Goal: Book appointment/travel/reservation

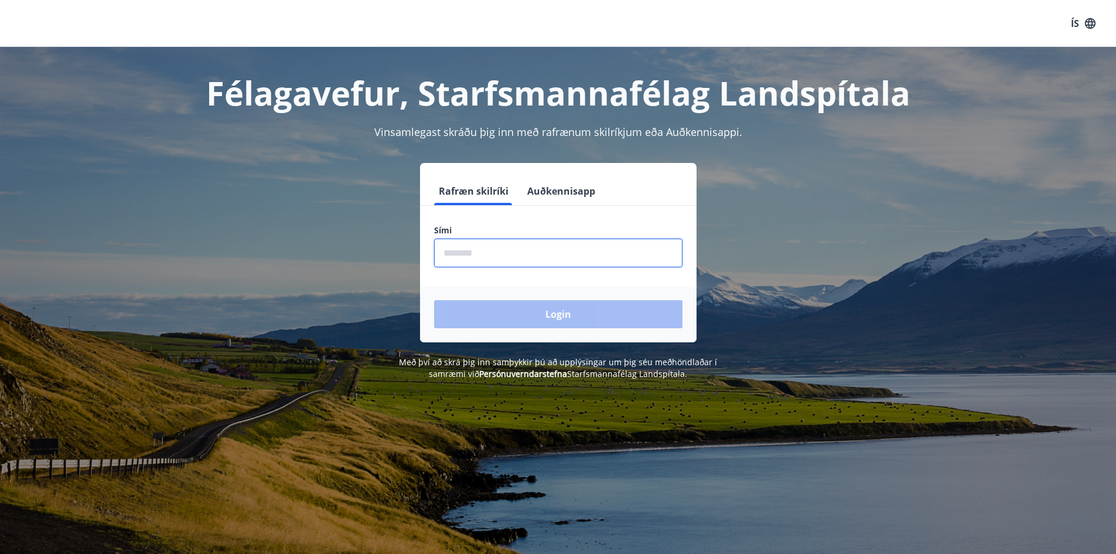
click at [475, 256] on input "phone" at bounding box center [558, 252] width 248 height 29
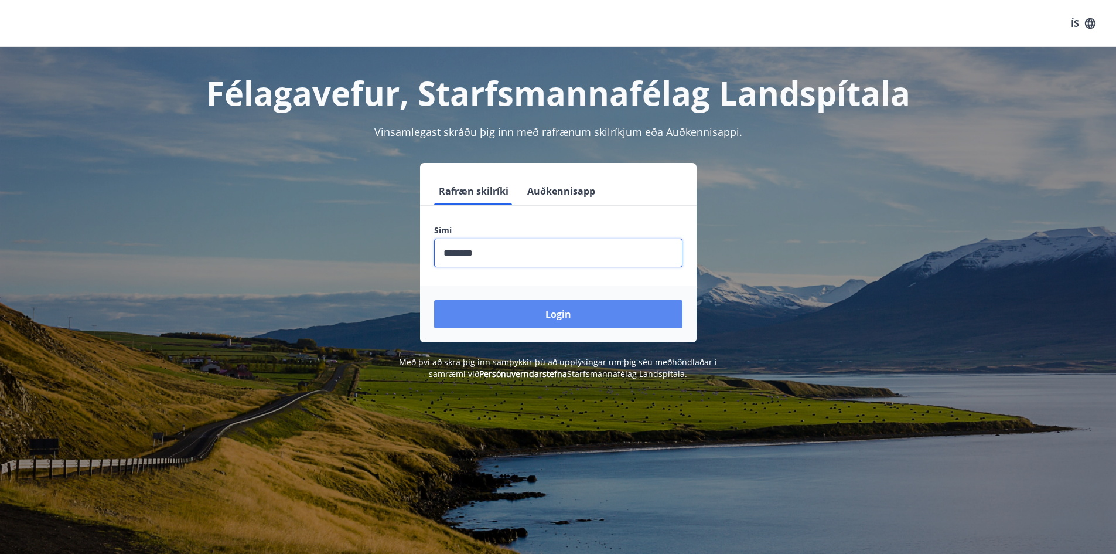
type input "********"
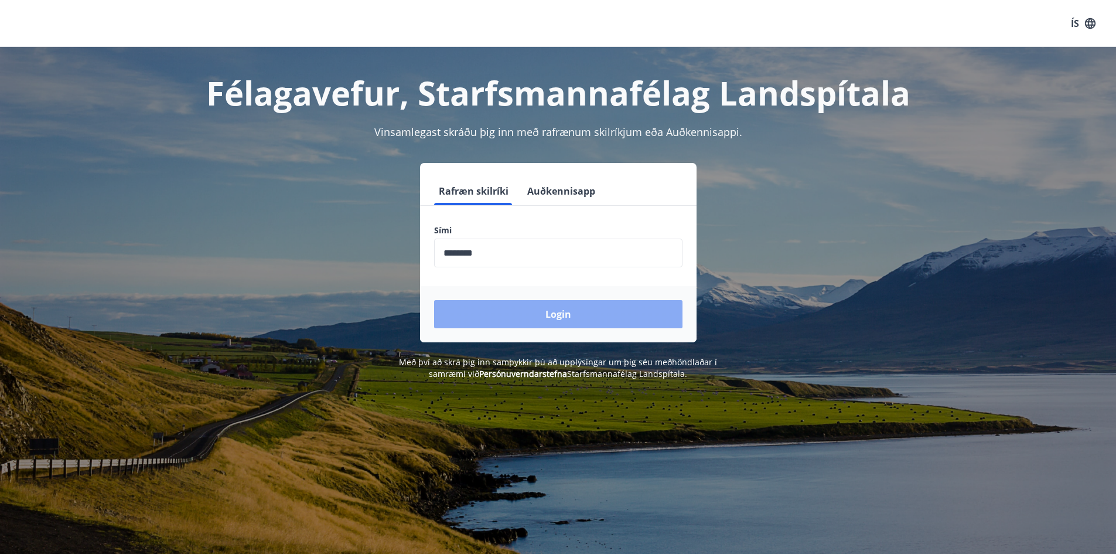
click at [555, 311] on button "Login" at bounding box center [558, 314] width 248 height 28
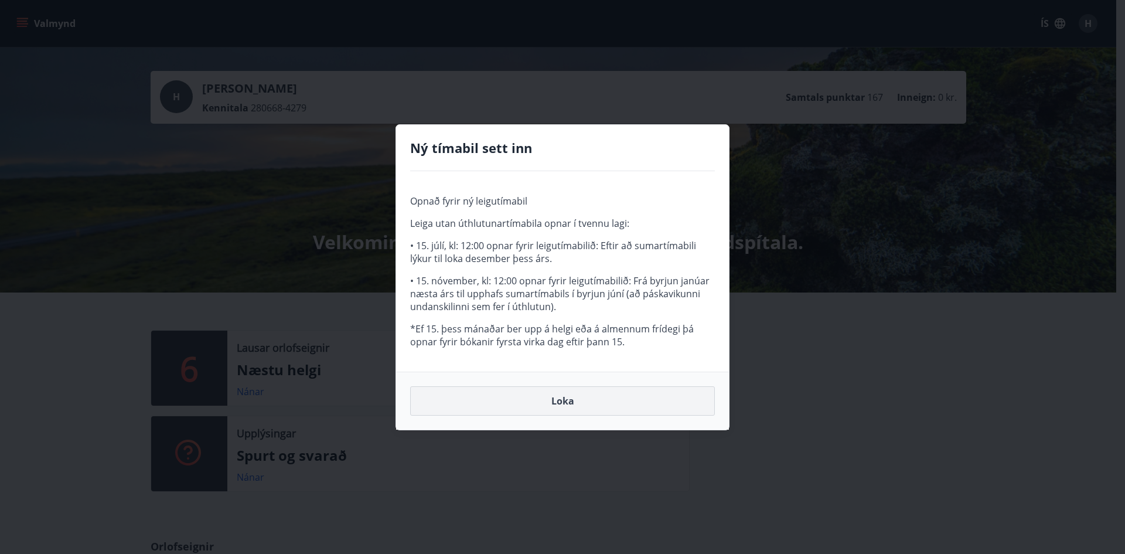
click at [559, 398] on button "Loka" at bounding box center [562, 400] width 305 height 29
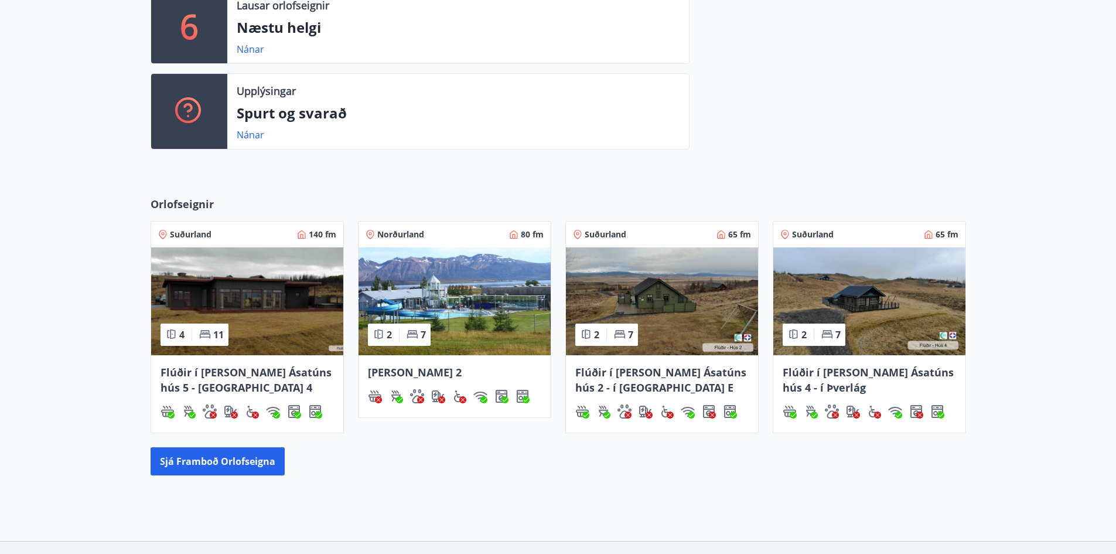
scroll to position [352, 0]
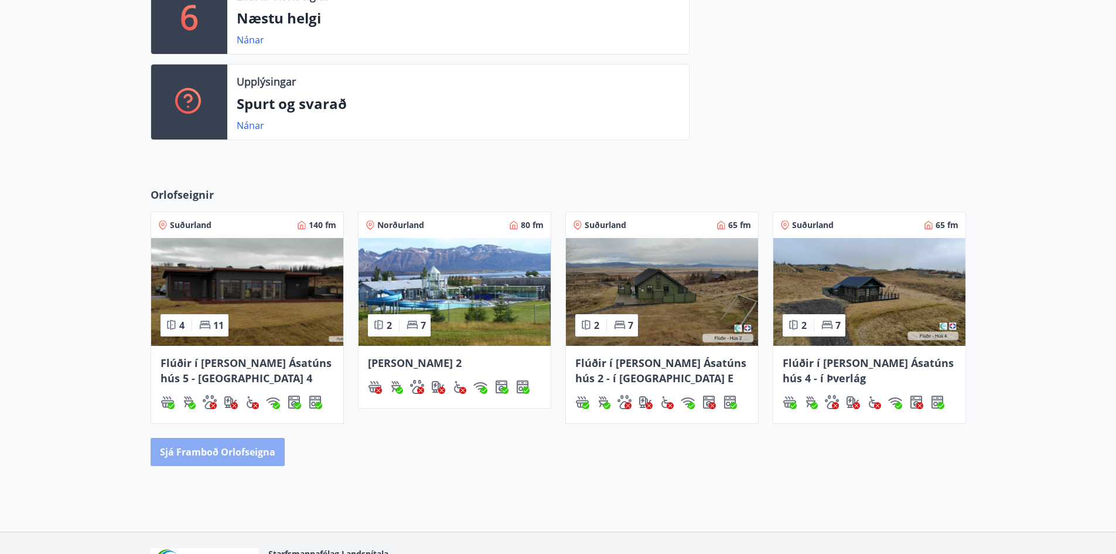
click at [232, 446] on button "Sjá framboð orlofseigna" at bounding box center [218, 452] width 134 height 28
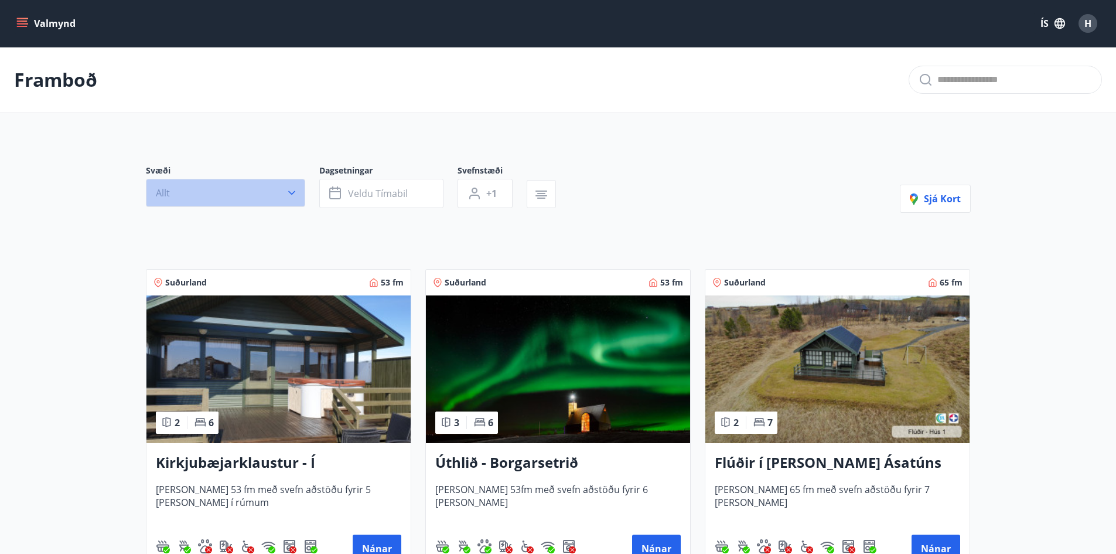
click at [289, 193] on icon "button" at bounding box center [292, 193] width 12 height 12
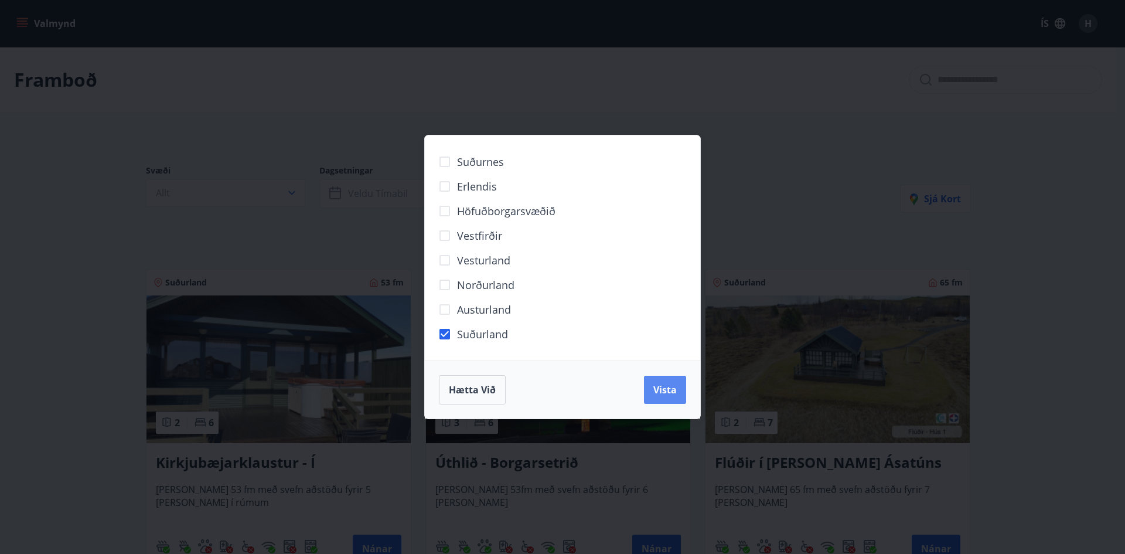
click at [653, 389] on span "Vista" at bounding box center [664, 389] width 23 height 13
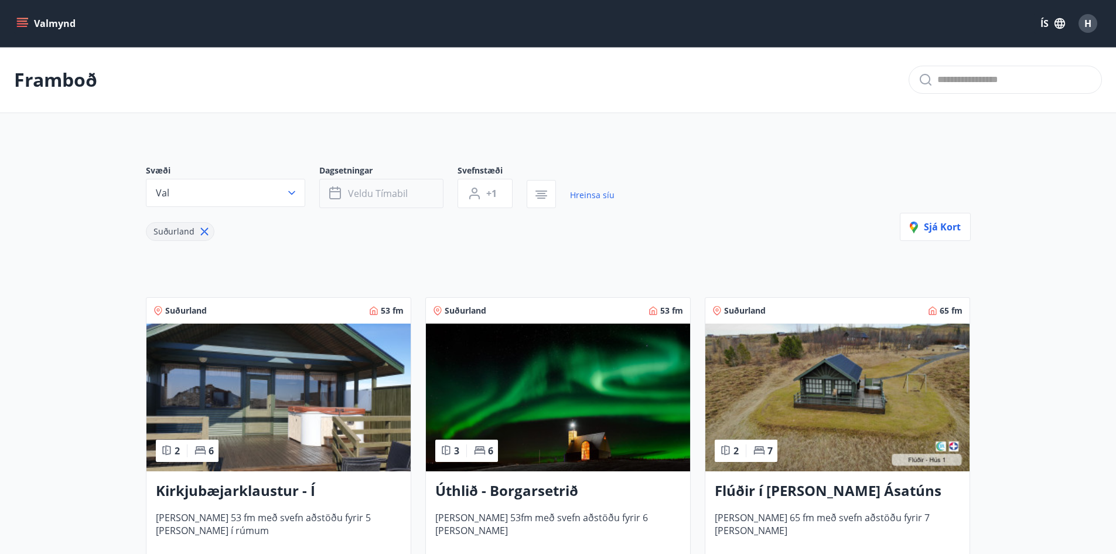
click at [360, 187] on span "Veldu tímabil" at bounding box center [378, 193] width 60 height 13
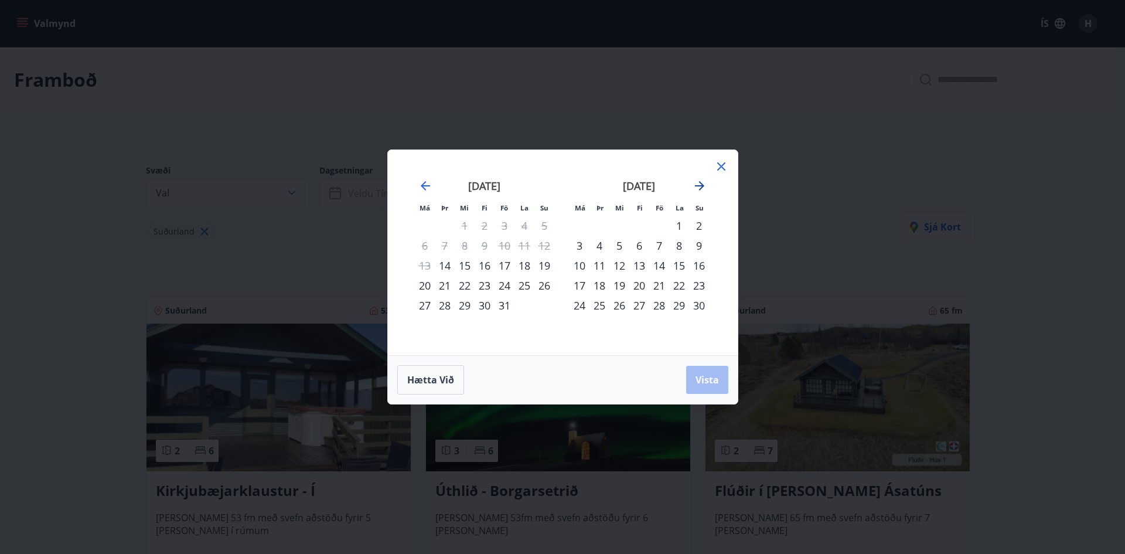
click at [700, 184] on icon "Move forward to switch to the next month." at bounding box center [699, 186] width 14 height 14
drag, startPoint x: 579, startPoint y: 226, endPoint x: 586, endPoint y: 228, distance: 7.4
click at [579, 225] on div "1" at bounding box center [579, 226] width 20 height 20
click at [622, 304] on div "31" at bounding box center [619, 305] width 20 height 20
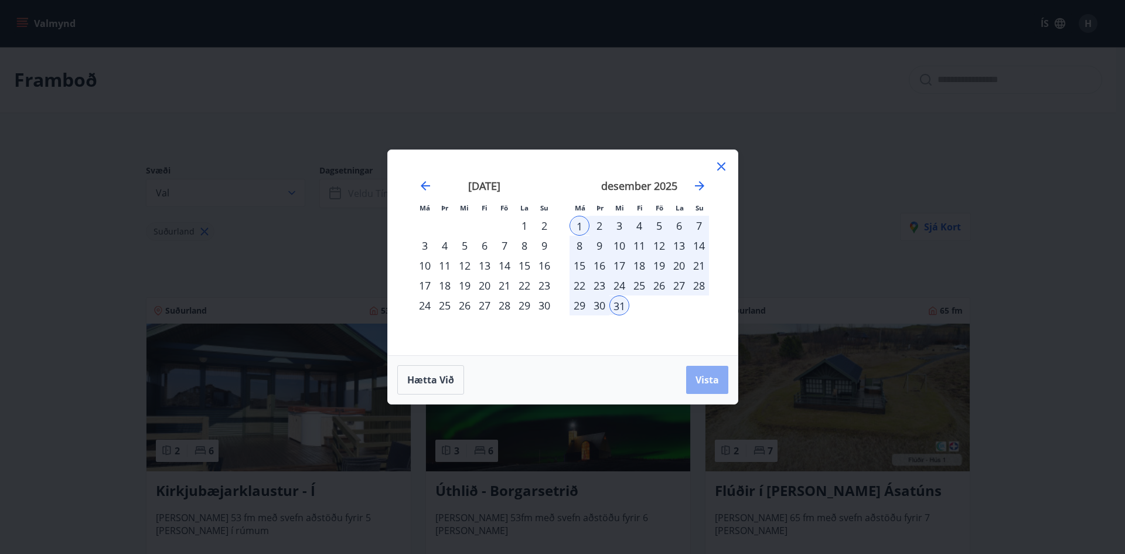
click at [704, 377] on span "Vista" at bounding box center [706, 379] width 23 height 13
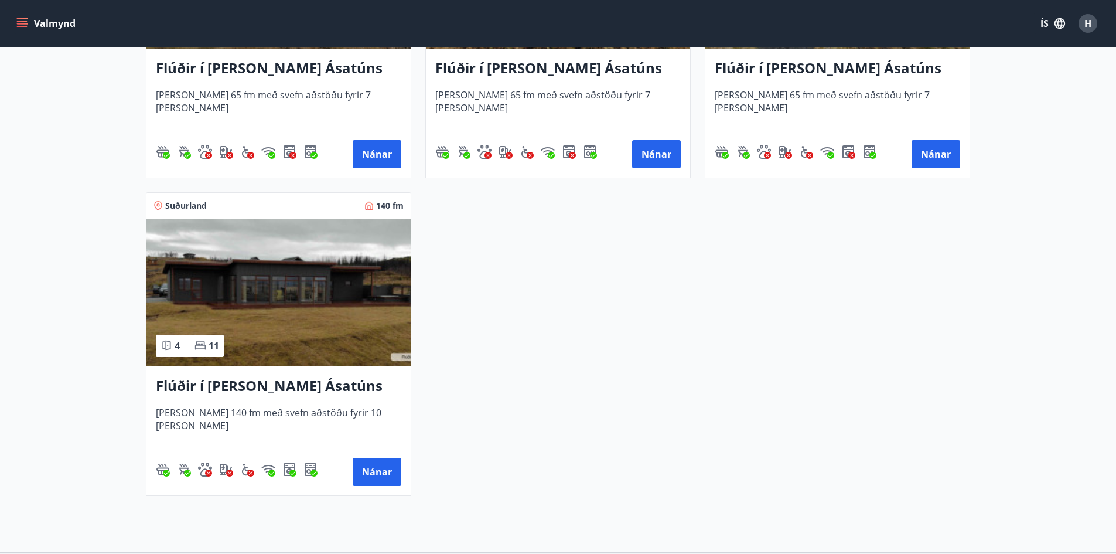
scroll to position [762, 0]
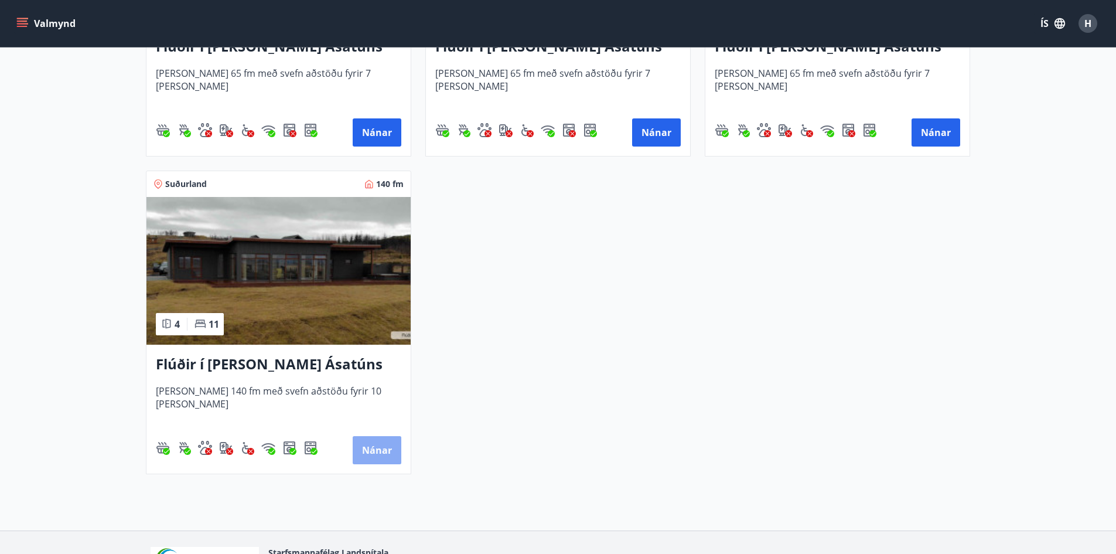
click at [359, 448] on button "Nánar" at bounding box center [377, 450] width 49 height 28
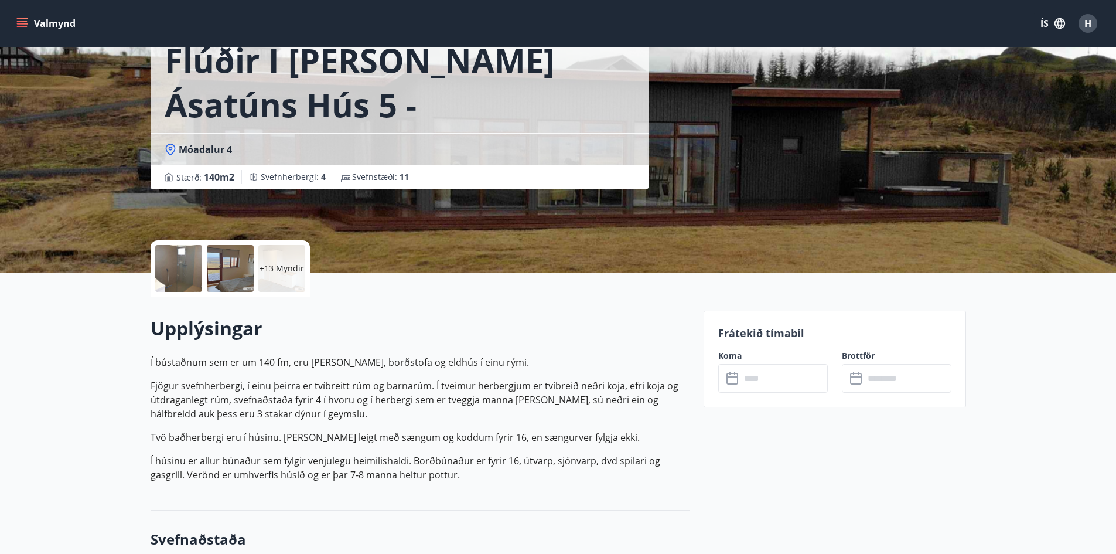
scroll to position [59, 0]
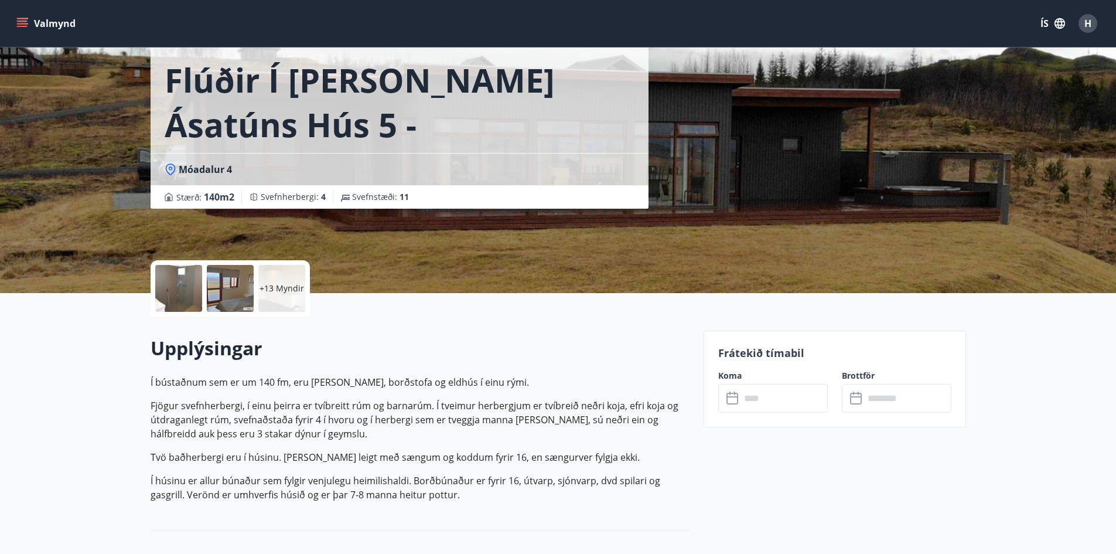
click at [738, 396] on icon at bounding box center [733, 398] width 14 height 14
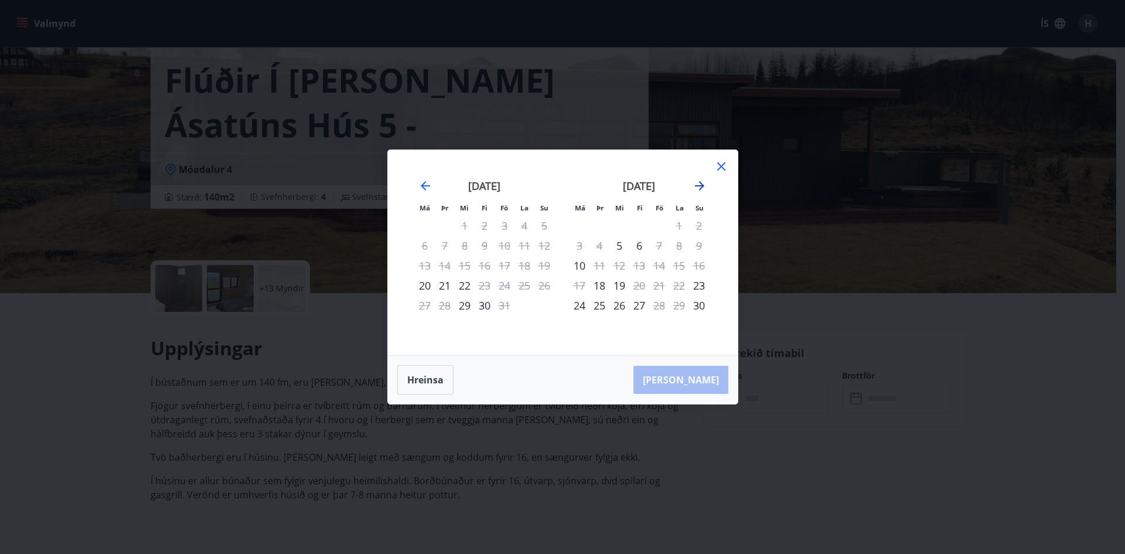
click at [699, 183] on icon "Move forward to switch to the next month." at bounding box center [699, 186] width 14 height 14
click at [721, 163] on icon at bounding box center [721, 166] width 14 height 14
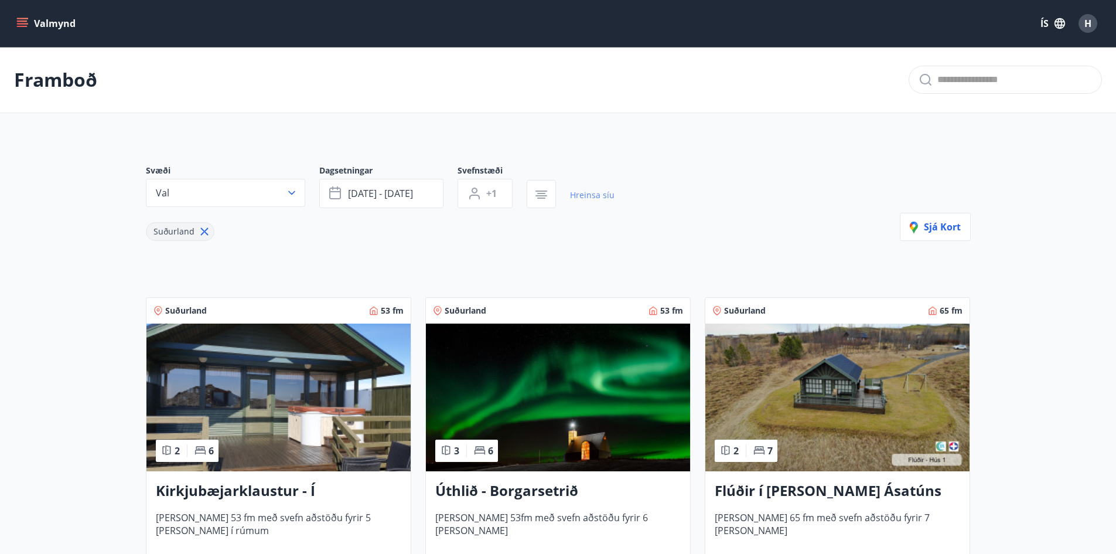
click at [591, 197] on link "Hreinsa síu" at bounding box center [592, 195] width 45 height 26
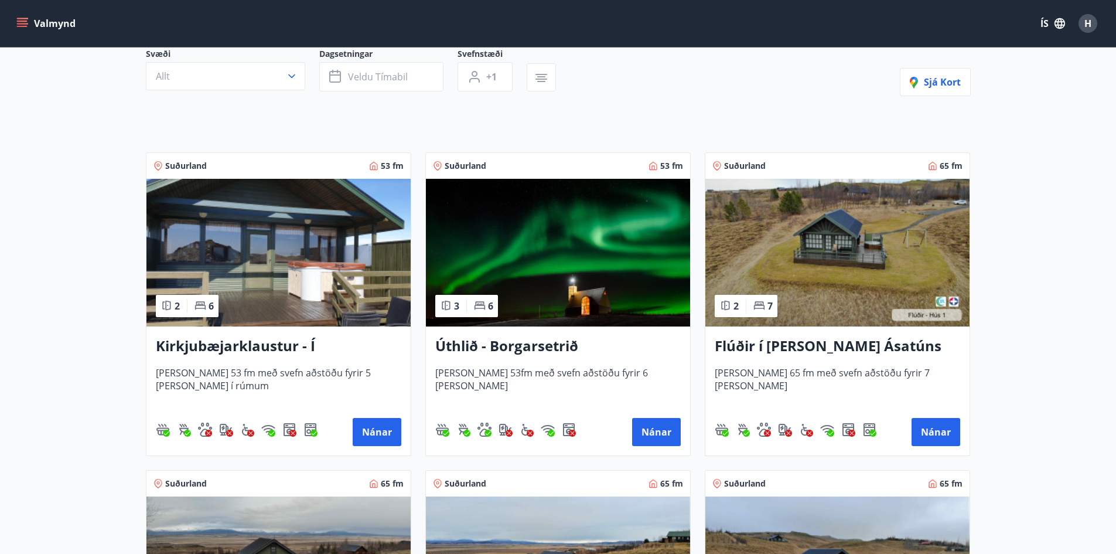
scroll to position [117, 0]
click at [942, 429] on button "Nánar" at bounding box center [936, 431] width 49 height 28
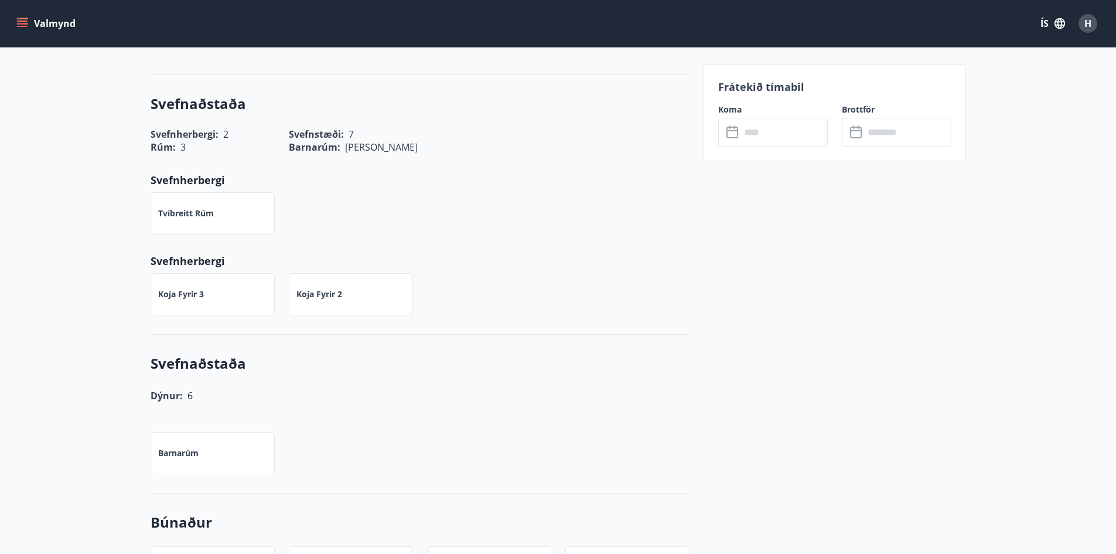
scroll to position [176, 0]
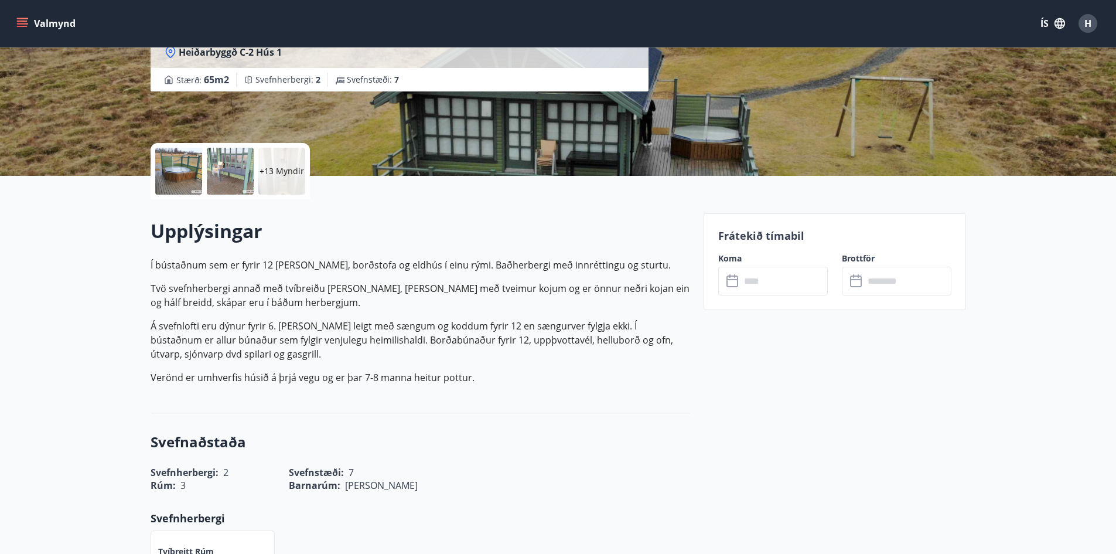
click at [758, 277] on input "text" at bounding box center [784, 281] width 87 height 29
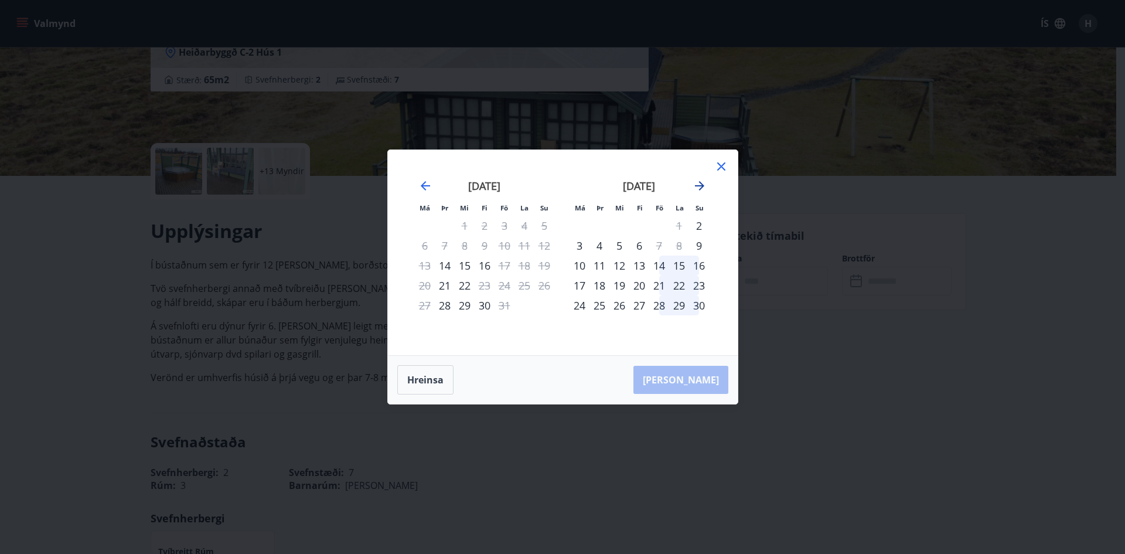
click at [702, 181] on icon "Move forward to switch to the next month." at bounding box center [699, 186] width 14 height 14
click at [661, 245] on div "12" at bounding box center [659, 246] width 20 height 20
click at [702, 242] on div "14" at bounding box center [699, 246] width 20 height 20
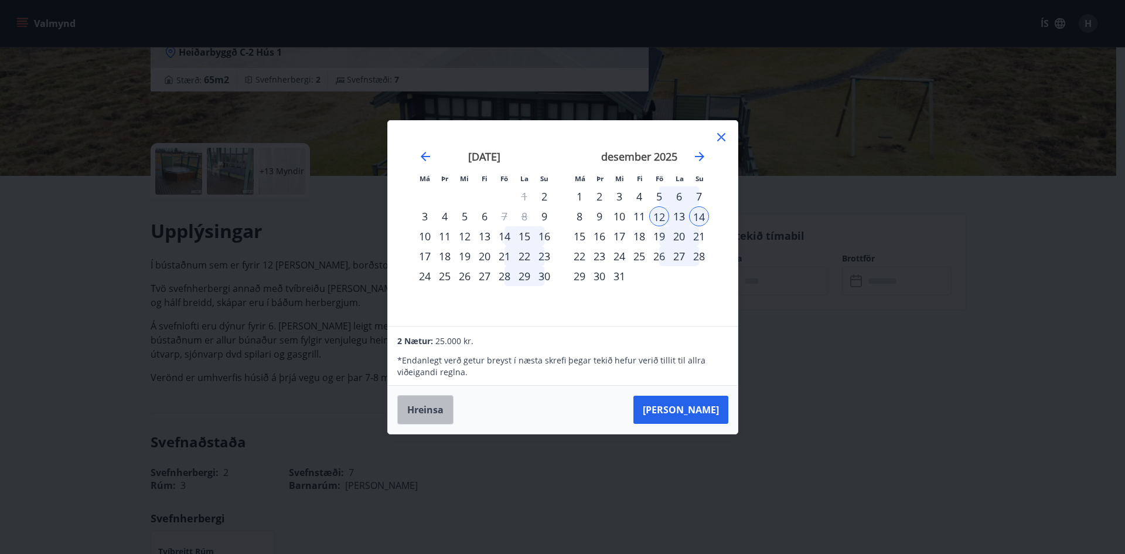
click at [419, 411] on button "Hreinsa" at bounding box center [425, 409] width 56 height 29
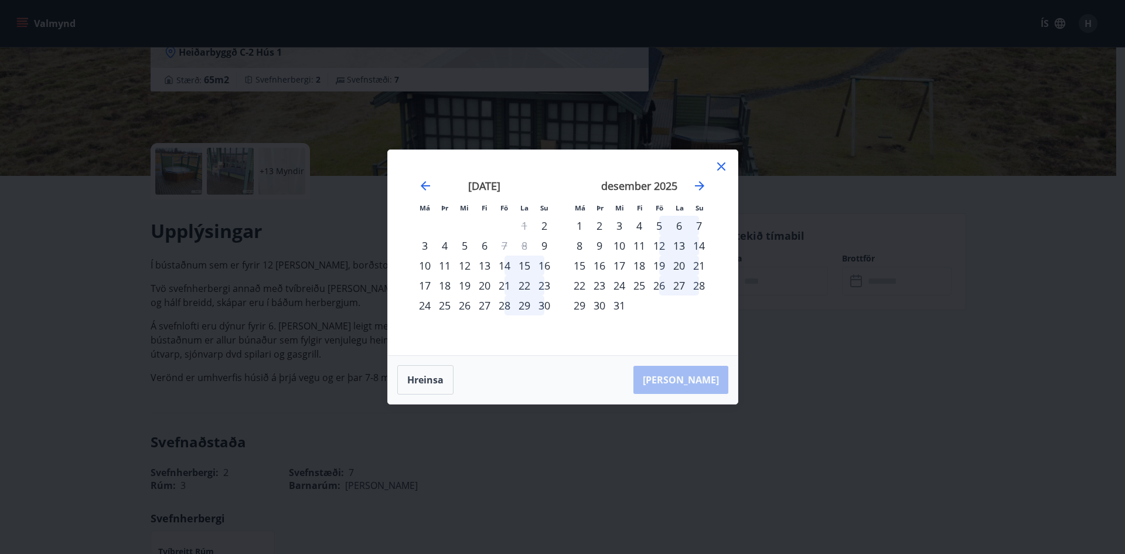
click at [721, 166] on icon at bounding box center [721, 167] width 2 height 2
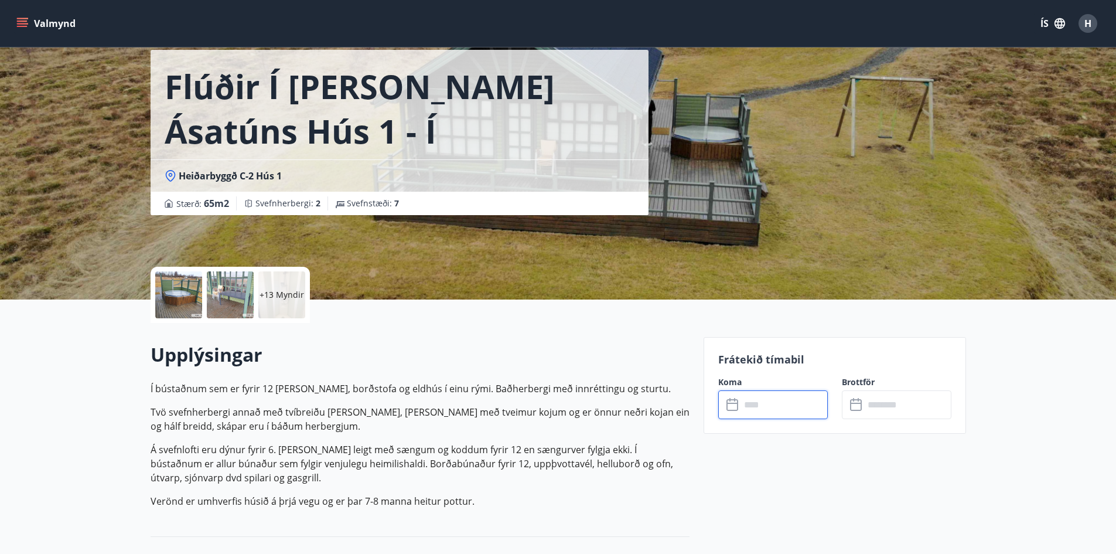
scroll to position [0, 0]
